Goal: Task Accomplishment & Management: Manage account settings

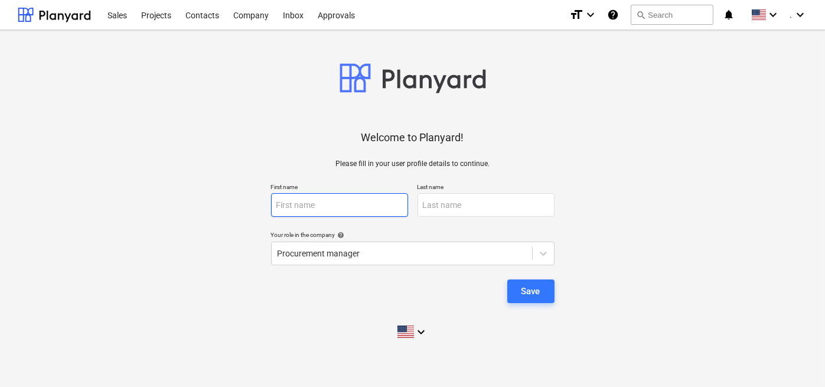
click at [316, 204] on input "text" at bounding box center [339, 205] width 137 height 24
type input "[PERSON_NAME]"
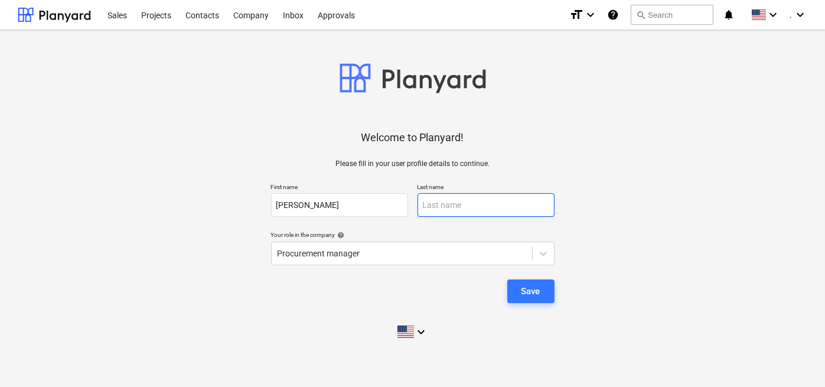
click at [433, 208] on input "text" at bounding box center [485, 205] width 137 height 24
type input "[PERSON_NAME]"
click at [411, 247] on div at bounding box center [401, 253] width 249 height 12
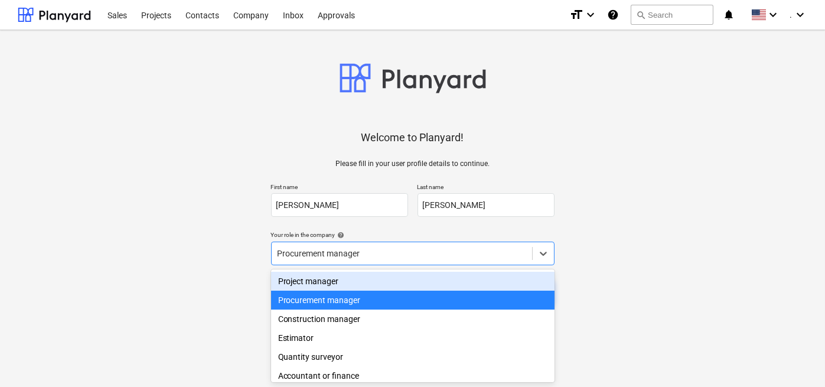
click at [352, 280] on div "Project manager" at bounding box center [412, 281] width 283 height 19
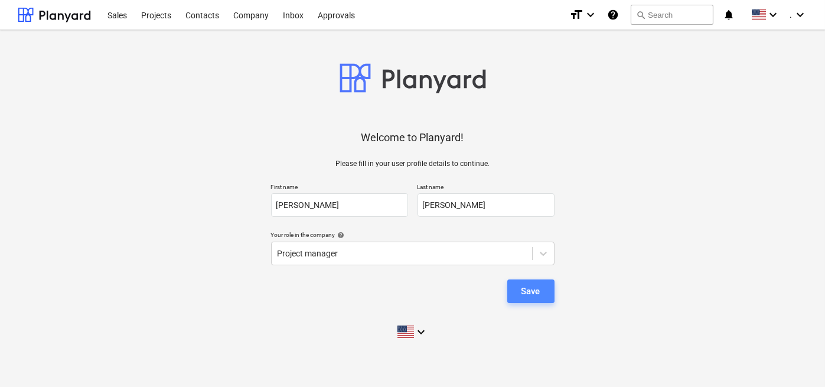
click at [525, 293] on div "Save" at bounding box center [530, 290] width 19 height 15
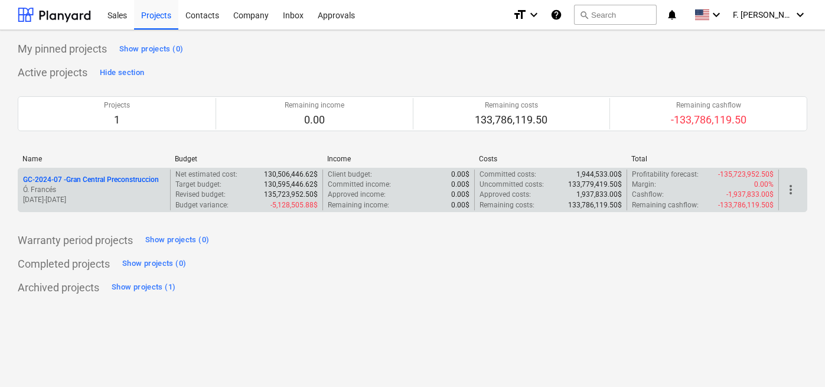
click at [89, 185] on p "Ó. Francés" at bounding box center [94, 190] width 142 height 10
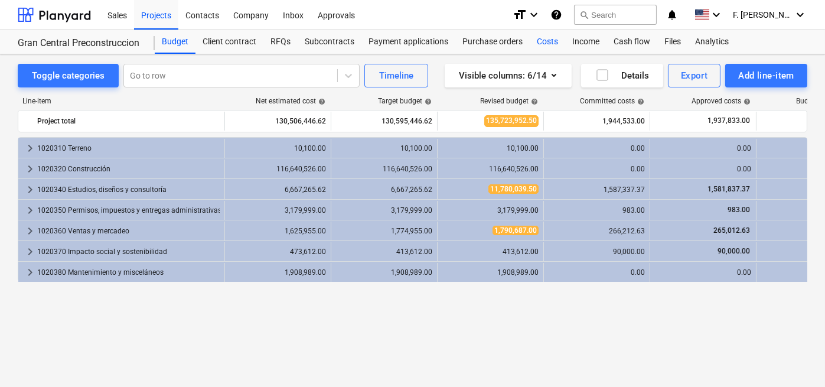
click at [545, 46] on div "Costs" at bounding box center [547, 42] width 35 height 24
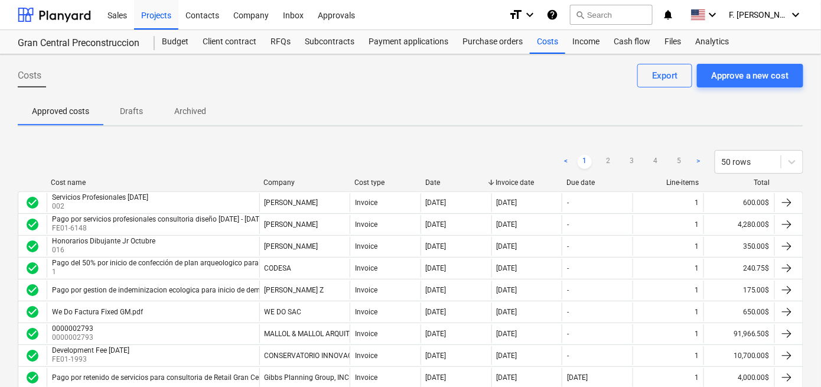
scroll to position [102, 0]
